Goal: Transaction & Acquisition: Purchase product/service

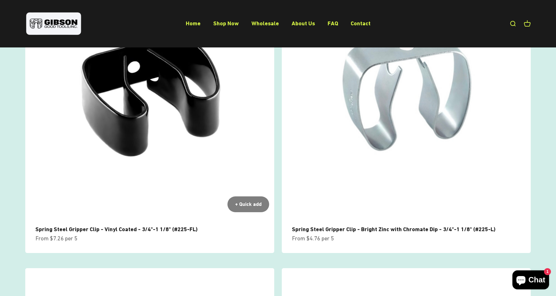
scroll to position [117, 0]
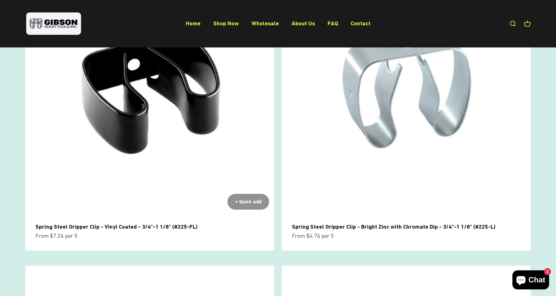
click at [247, 198] on div "+ Quick add" at bounding box center [248, 201] width 27 height 8
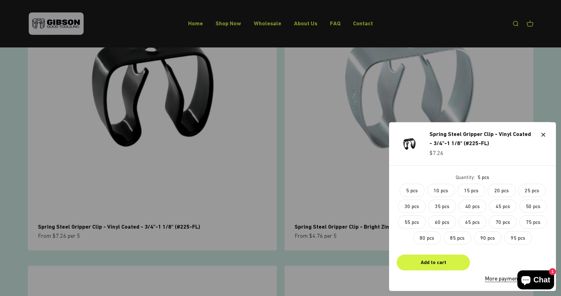
click at [236, 27] on div at bounding box center [280, 148] width 561 height 296
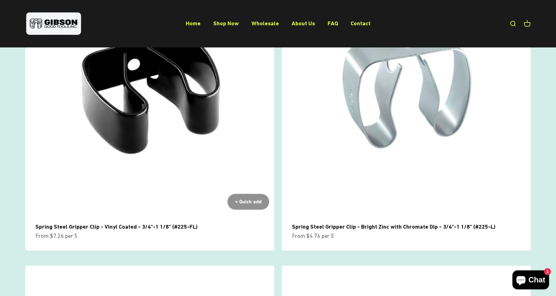
click at [239, 200] on div "+ Quick add" at bounding box center [248, 201] width 27 height 8
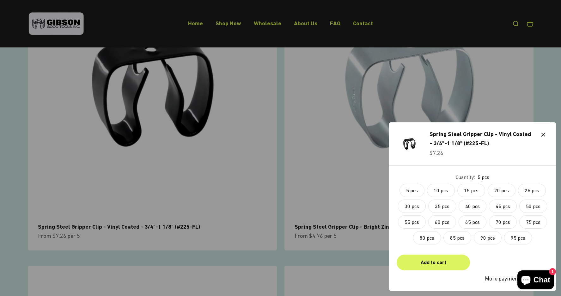
click at [434, 264] on div "Add to cart" at bounding box center [433, 262] width 58 height 8
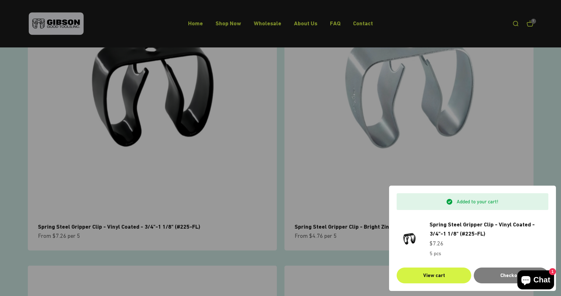
click at [280, 131] on div at bounding box center [280, 148] width 561 height 296
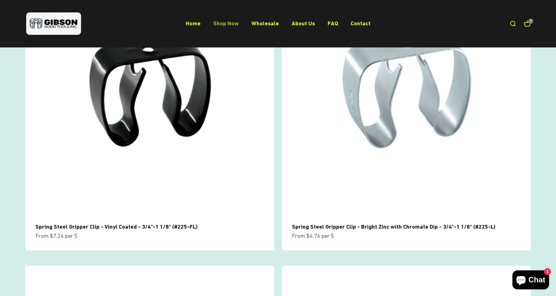
click at [229, 22] on link "Shop Now" at bounding box center [226, 23] width 26 height 7
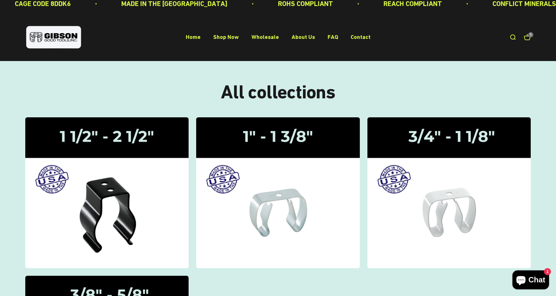
scroll to position [20, 0]
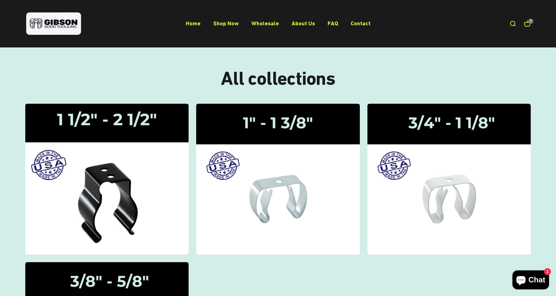
click at [115, 195] on img at bounding box center [106, 179] width 173 height 160
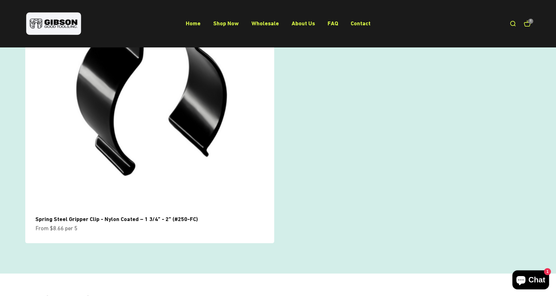
scroll to position [422, 0]
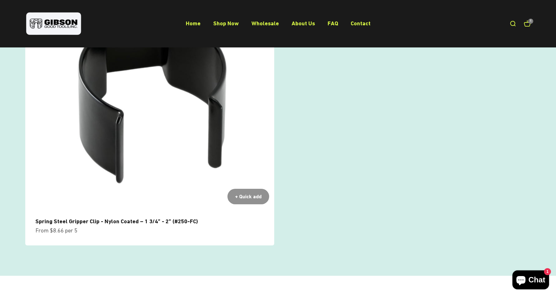
click at [250, 196] on div "+ Quick add" at bounding box center [248, 196] width 27 height 8
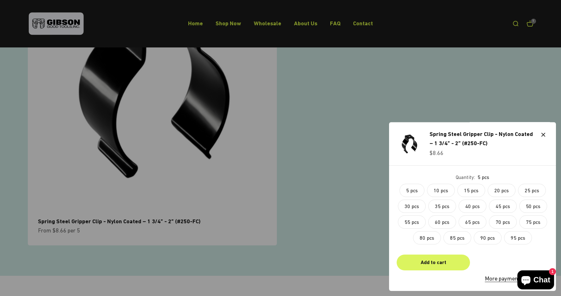
click at [433, 266] on div "Add to cart" at bounding box center [433, 262] width 58 height 8
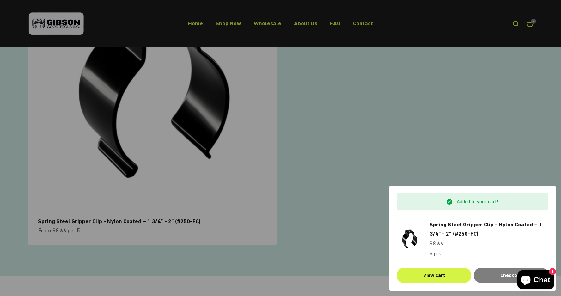
click at [345, 227] on div at bounding box center [280, 148] width 561 height 296
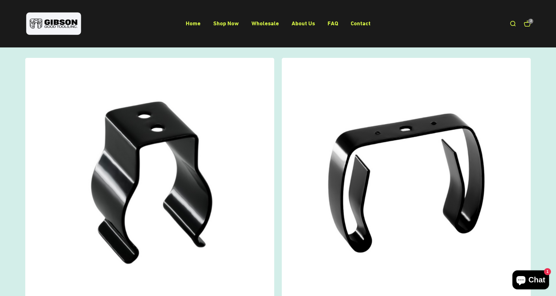
scroll to position [26, 0]
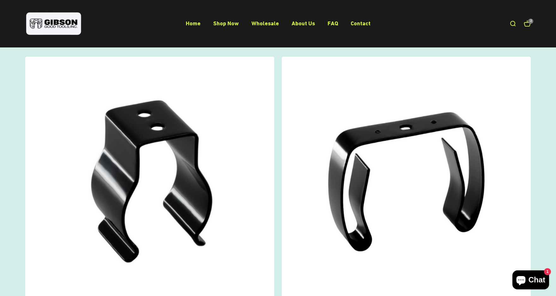
click at [529, 22] on cart-count "2" at bounding box center [530, 21] width 5 height 5
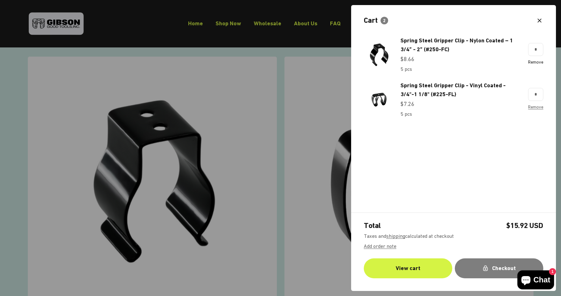
click at [537, 62] on link "Remove" at bounding box center [535, 61] width 15 height 5
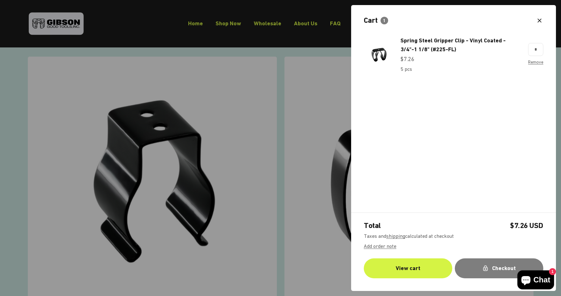
click at [281, 164] on div at bounding box center [280, 148] width 561 height 296
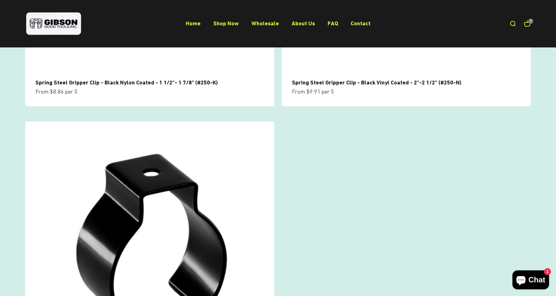
scroll to position [258, 0]
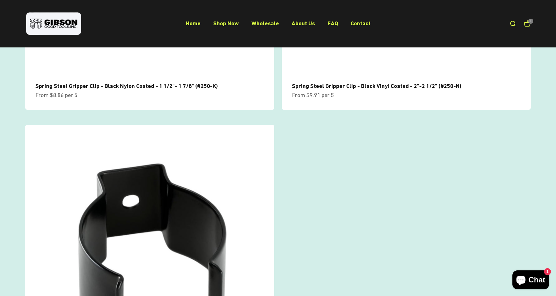
click at [187, 197] on img at bounding box center [149, 249] width 249 height 249
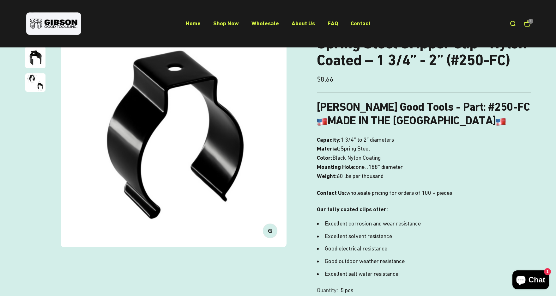
scroll to position [94, 0]
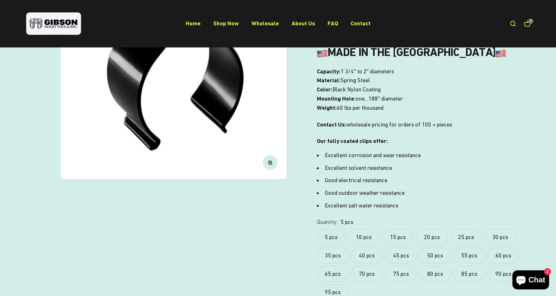
click at [362, 235] on label "10 pcs" at bounding box center [364, 237] width 32 height 16
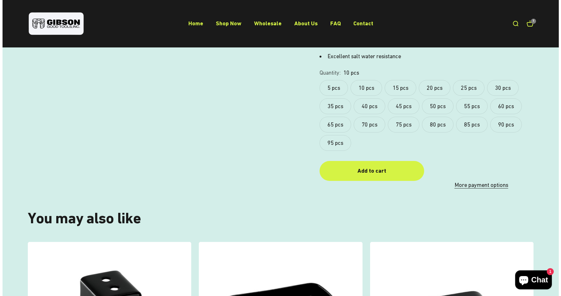
scroll to position [301, 0]
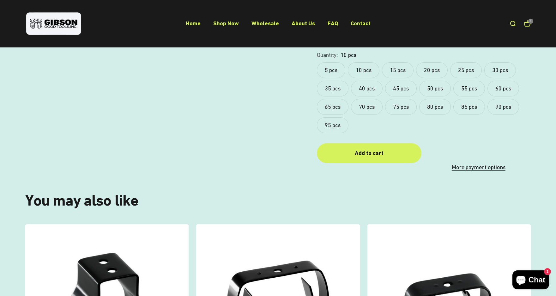
click at [368, 157] on div "Add to cart" at bounding box center [369, 153] width 79 height 9
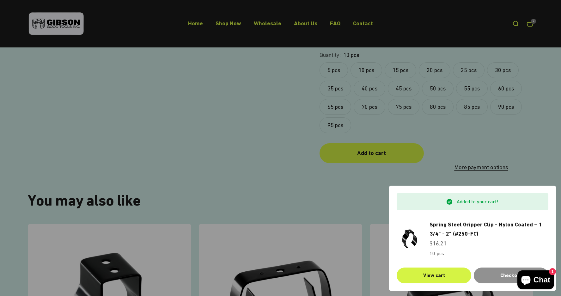
click at [496, 274] on div "Checkout" at bounding box center [510, 275] width 59 height 8
